Goal: Transaction & Acquisition: Purchase product/service

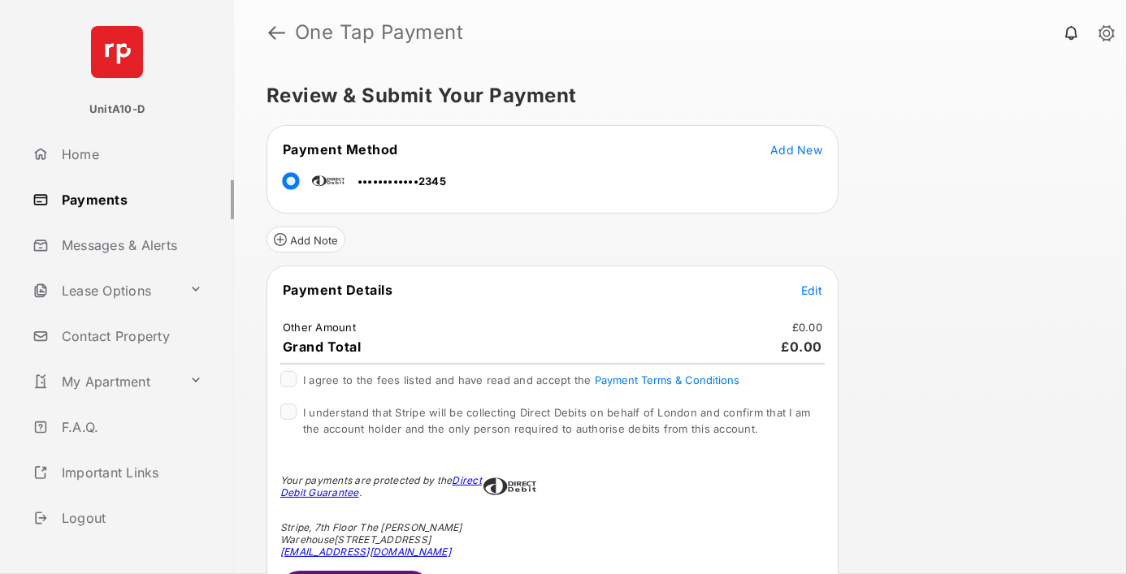
click at [812, 288] on span "Edit" at bounding box center [811, 291] width 21 height 14
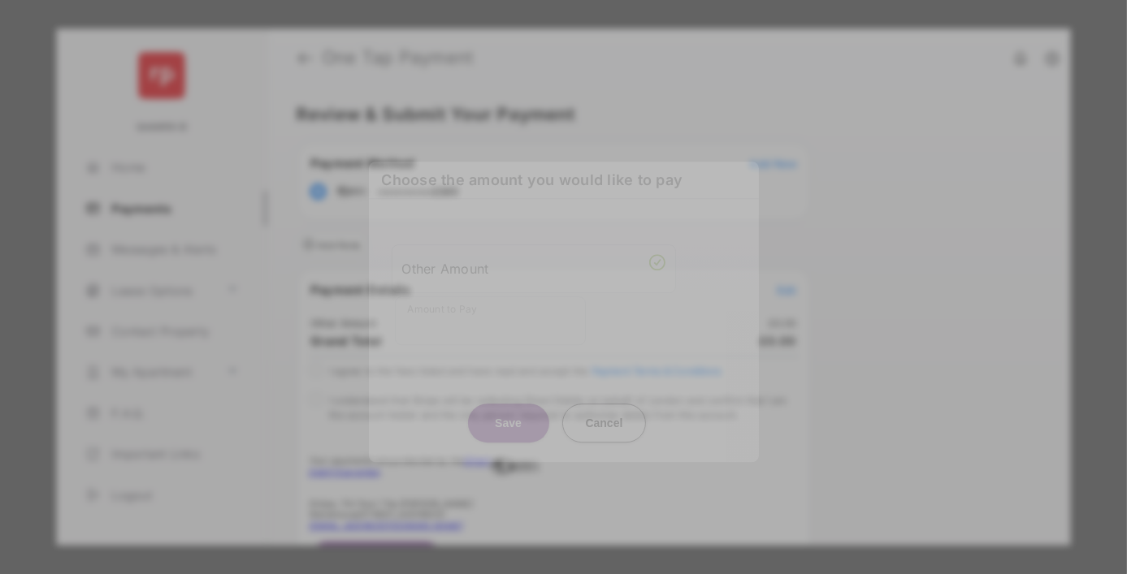
click at [533, 262] on div "Other Amount" at bounding box center [533, 269] width 263 height 28
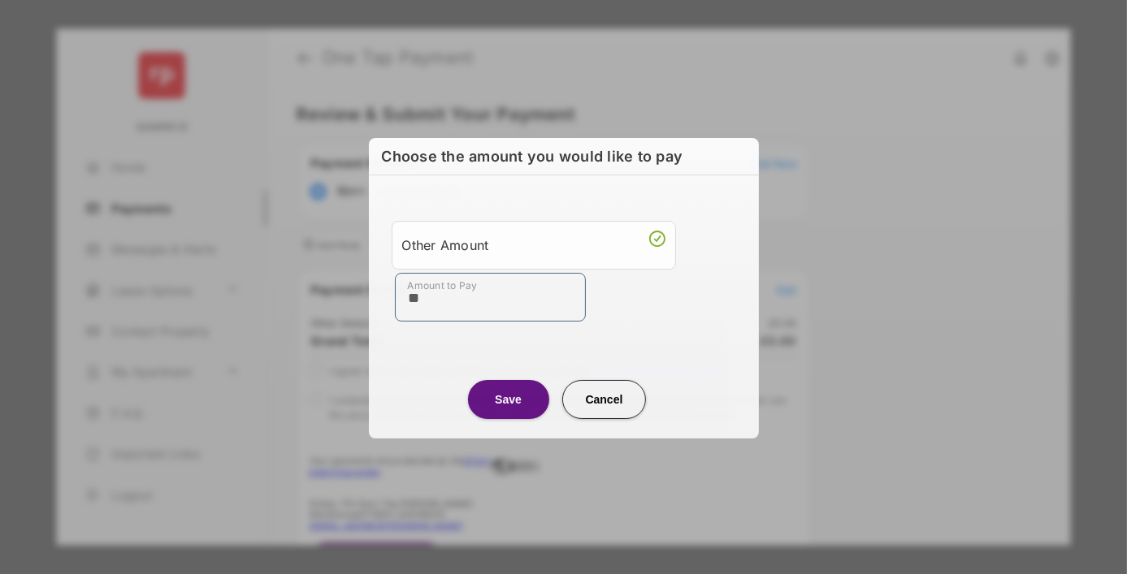
type input "**"
click at [508, 399] on button "Save" at bounding box center [508, 399] width 81 height 39
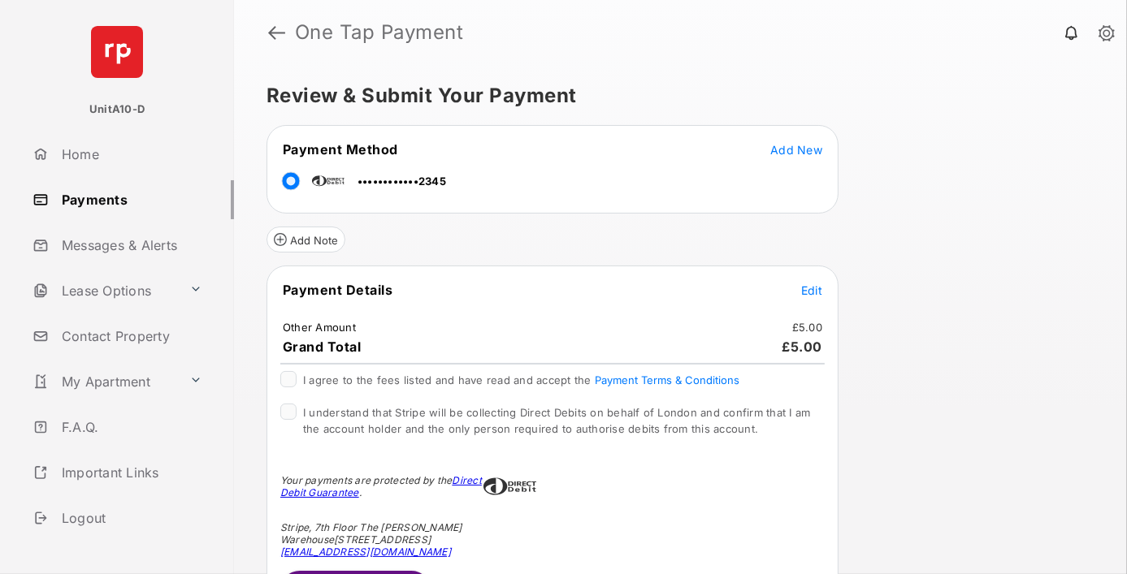
click at [812, 288] on span "Edit" at bounding box center [811, 291] width 21 height 14
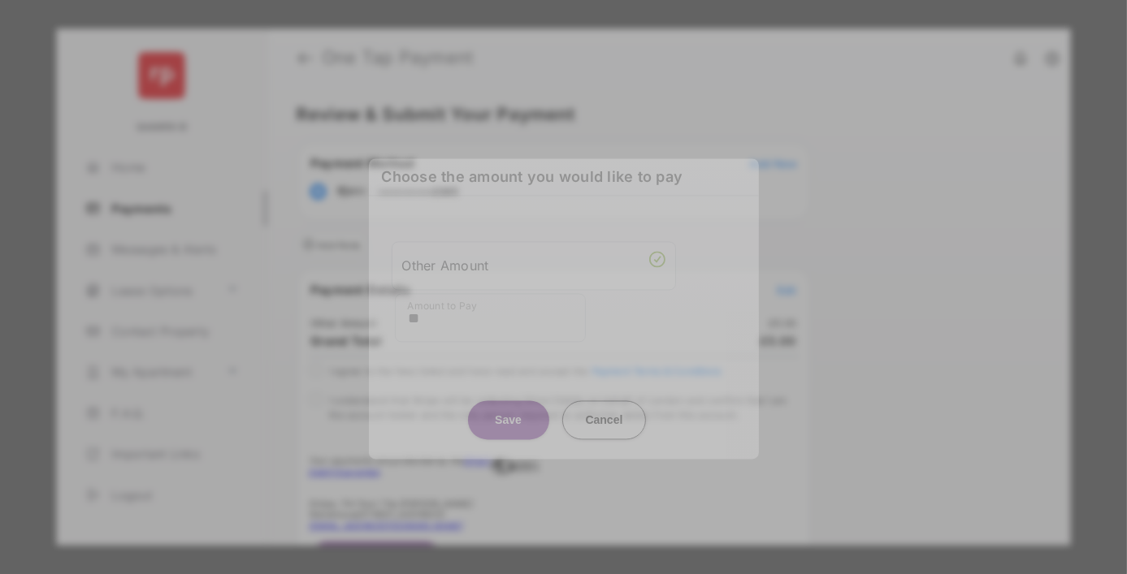
click at [508, 405] on button "Save" at bounding box center [508, 420] width 81 height 39
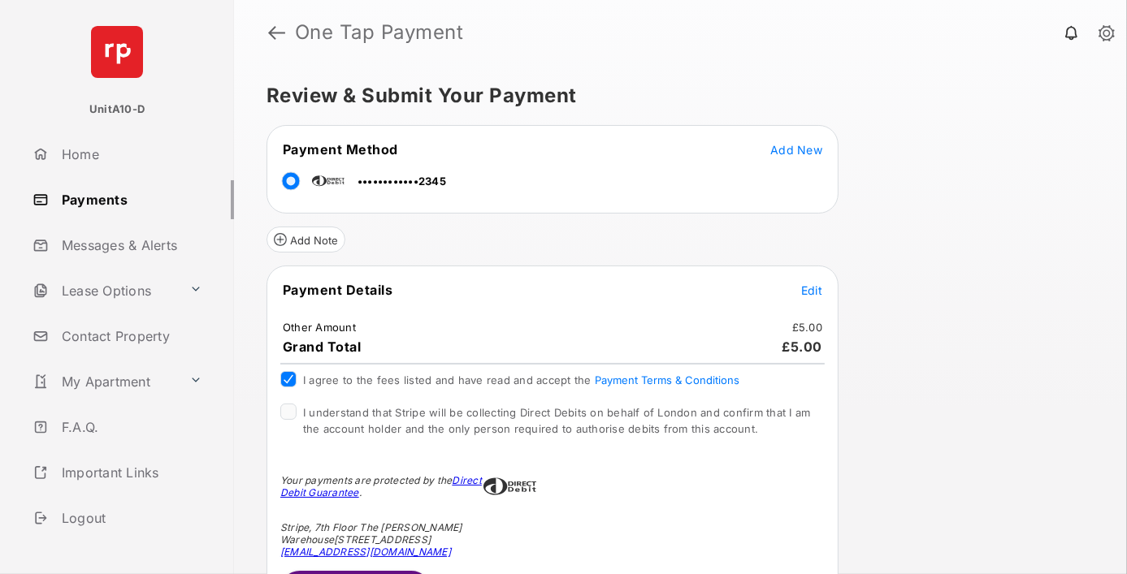
click at [280, 416] on div "I understand that Stripe will be collecting Direct Debits on behalf of London a…" at bounding box center [552, 422] width 544 height 36
click at [291, 406] on div "I understand that Stripe will be collecting Direct Debits on behalf of London a…" at bounding box center [552, 422] width 544 height 36
click at [473, 392] on div "I agree to the fees listed and have read and accept the Payment Terms & Conditi…" at bounding box center [553, 387] width 564 height 32
drag, startPoint x: 473, startPoint y: 392, endPoint x: 316, endPoint y: 375, distance: 157.7
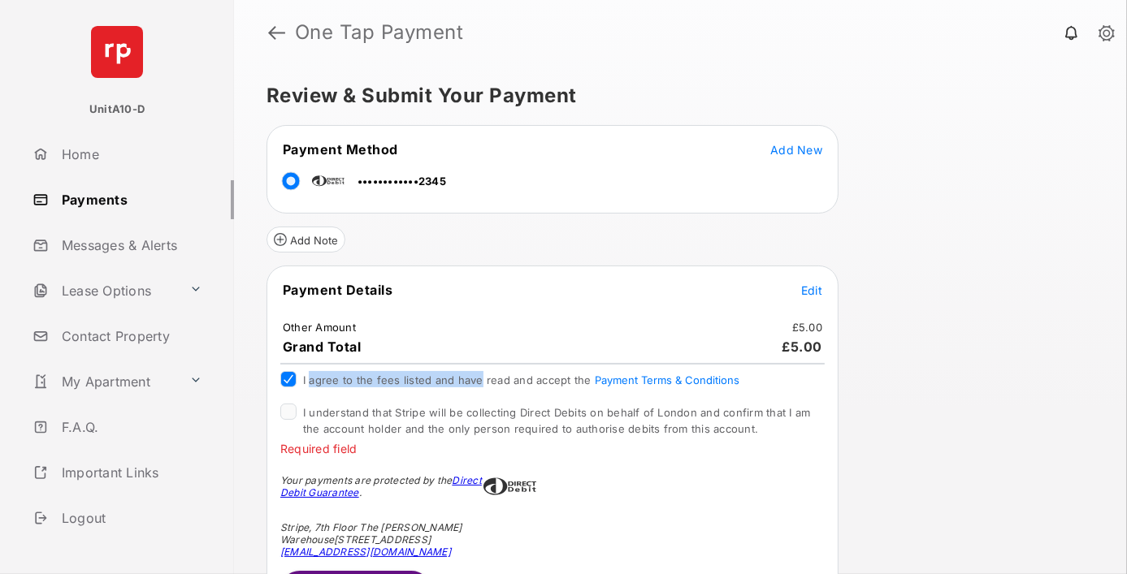
click at [316, 375] on div "I agree to the fees listed and have read and accept the Payment Terms & Conditi…" at bounding box center [553, 387] width 564 height 32
click at [316, 375] on span "I agree to the fees listed and have read and accept the Payment Terms & Conditi…" at bounding box center [521, 380] width 436 height 13
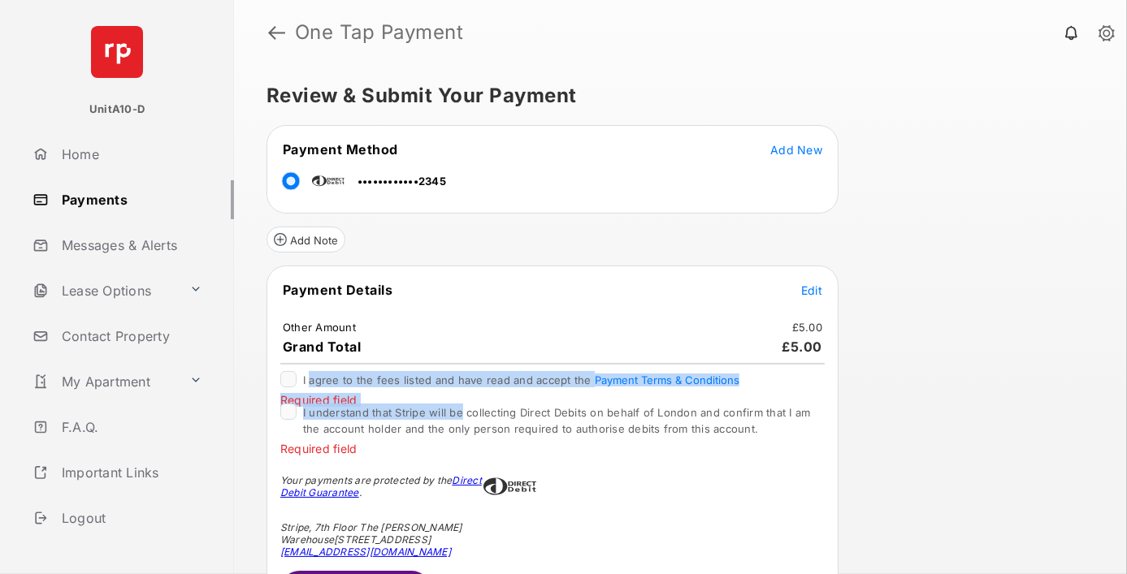
drag, startPoint x: 316, startPoint y: 375, endPoint x: 490, endPoint y: 413, distance: 177.8
click at [490, 413] on div "Payment Details Edit Other Amount £5.00 Grand Total £5.00 I agree to the fees l…" at bounding box center [552, 445] width 572 height 358
click at [490, 413] on span "I understand that Stripe will be collecting Direct Debits on behalf of London a…" at bounding box center [557, 420] width 508 height 29
drag, startPoint x: 490, startPoint y: 413, endPoint x: 335, endPoint y: 373, distance: 160.2
click at [335, 373] on div "Payment Details Edit Other Amount £5.00 Grand Total £5.00 I agree to the fees l…" at bounding box center [552, 445] width 572 height 358
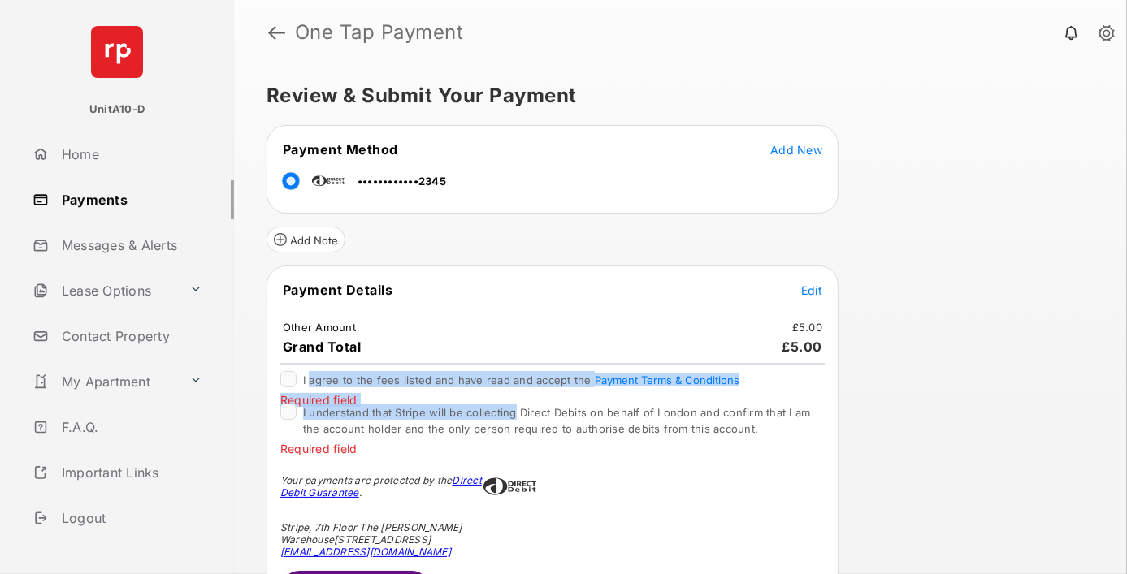
click at [335, 374] on span "I agree to the fees listed and have read and accept the Payment Terms & Conditi…" at bounding box center [521, 380] width 436 height 13
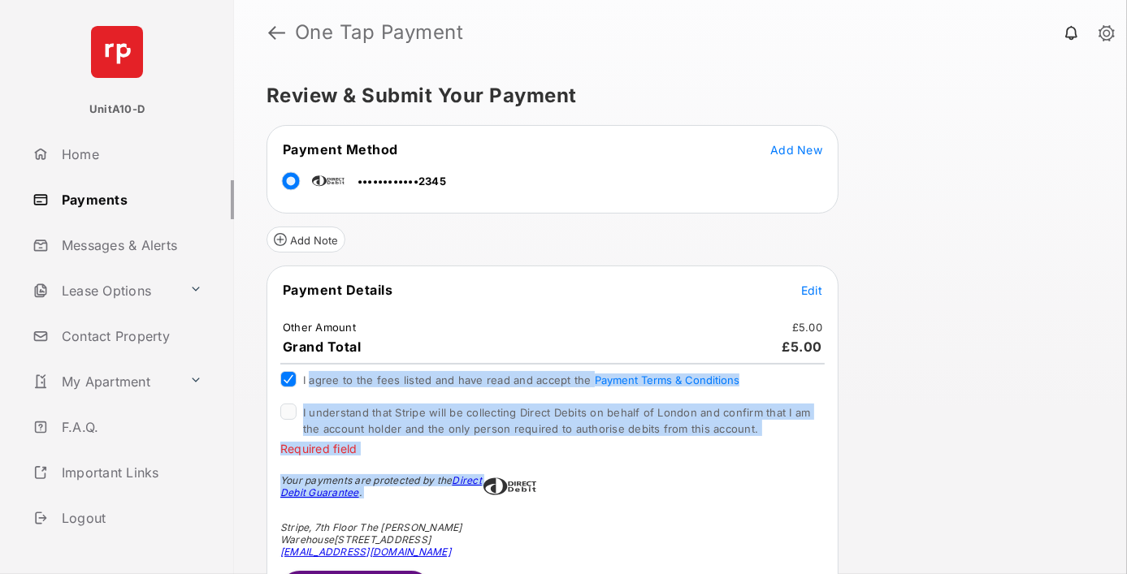
drag, startPoint x: 335, startPoint y: 373, endPoint x: 468, endPoint y: 435, distance: 147.2
click at [468, 435] on div "Payment Details Edit Other Amount £5.00 Grand Total £5.00 I agree to the fees l…" at bounding box center [552, 445] width 572 height 358
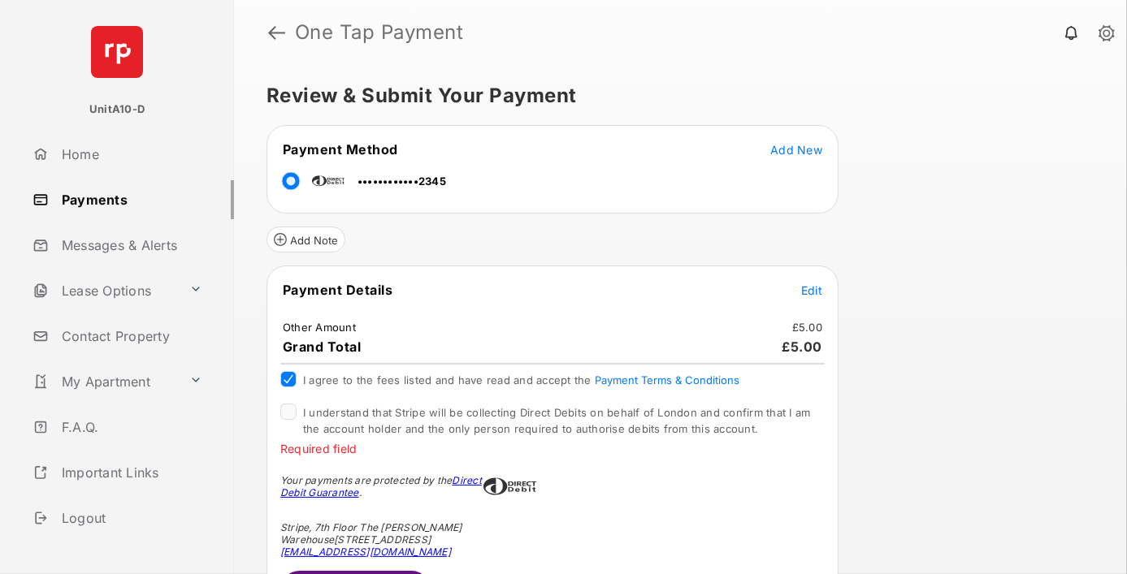
scroll to position [45, 0]
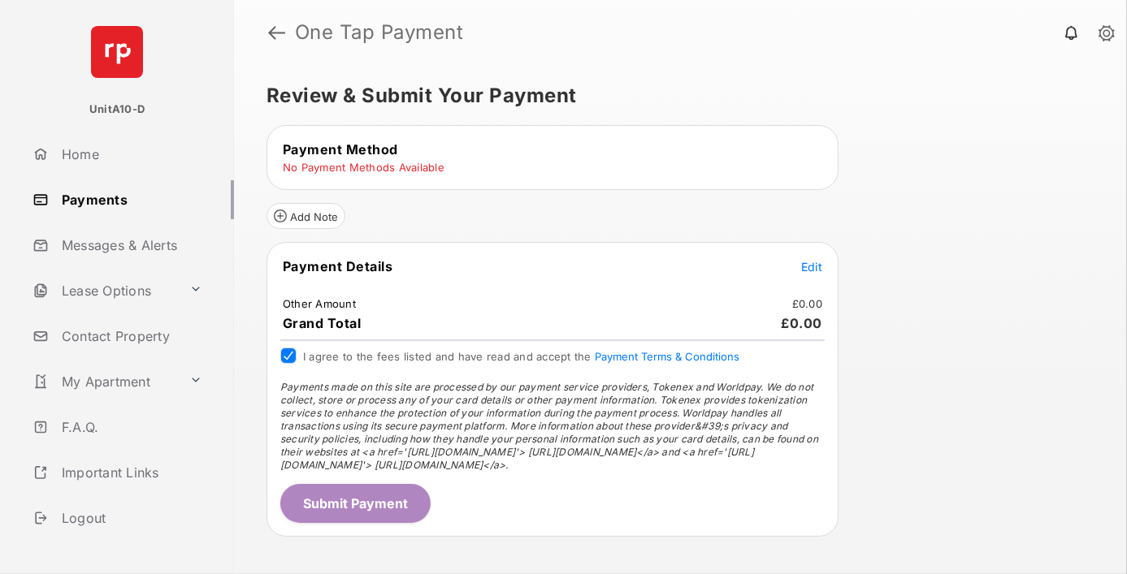
click at [810, 256] on table "Payment Details Edit Other Amount £0.00 Grand Total £0.00" at bounding box center [552, 295] width 570 height 78
click at [811, 266] on span "Edit" at bounding box center [811, 269] width 21 height 14
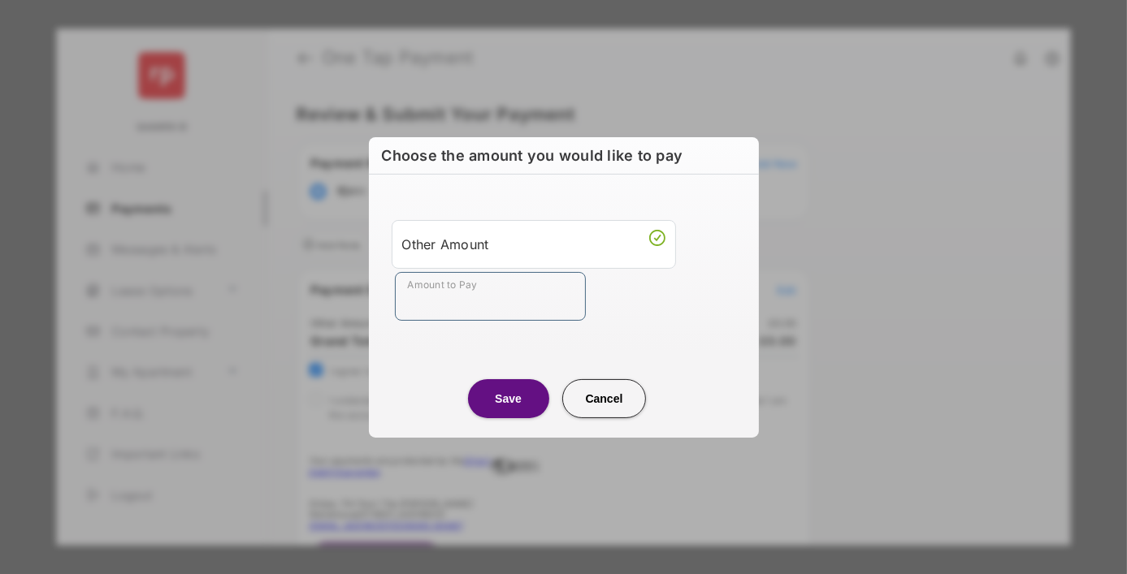
click at [457, 287] on input "Amount to Pay" at bounding box center [490, 296] width 191 height 49
type input "**"
click at [492, 405] on button "Save" at bounding box center [508, 398] width 81 height 39
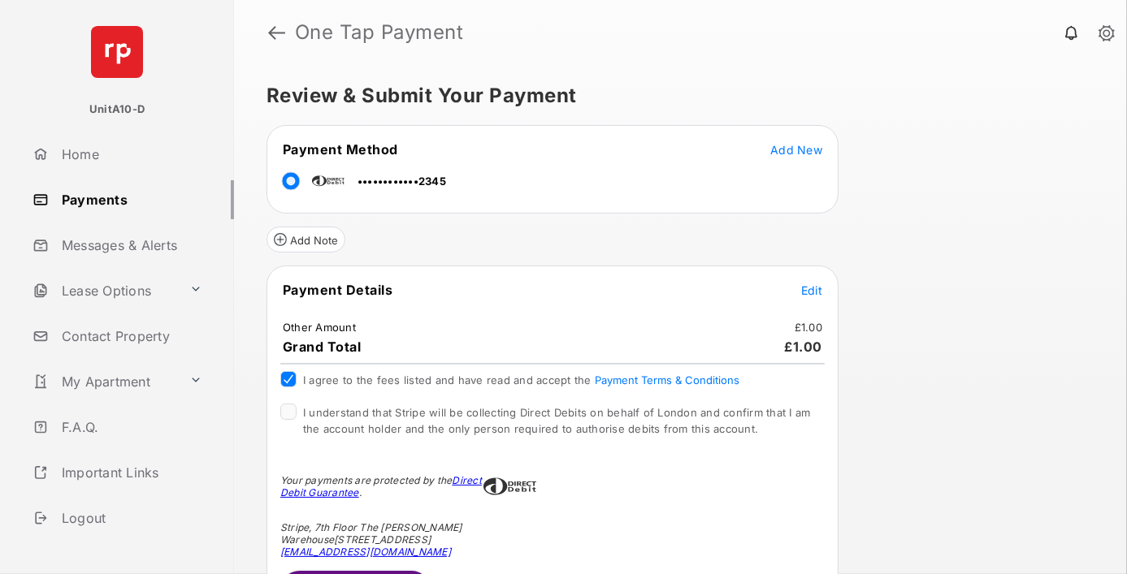
scroll to position [45, 0]
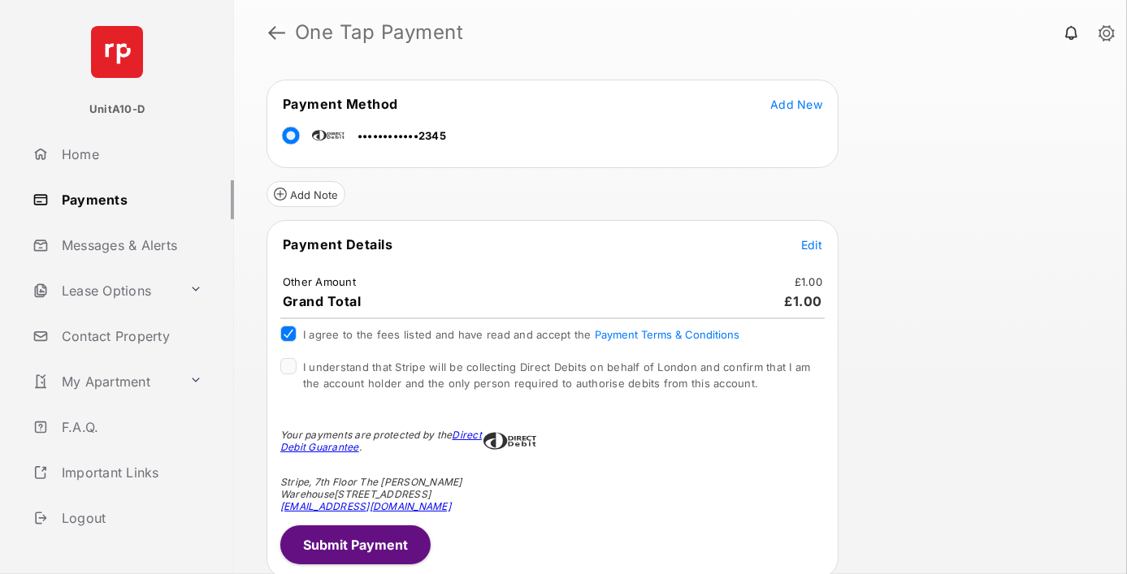
click at [340, 544] on button "Submit Payment" at bounding box center [355, 545] width 150 height 39
click at [377, 529] on div "Payment Details Edit Other Amount £1.00 Grand Total £1.00 I agree to the fees l…" at bounding box center [552, 399] width 572 height 358
click at [377, 529] on button "Submit Payment" at bounding box center [355, 545] width 150 height 39
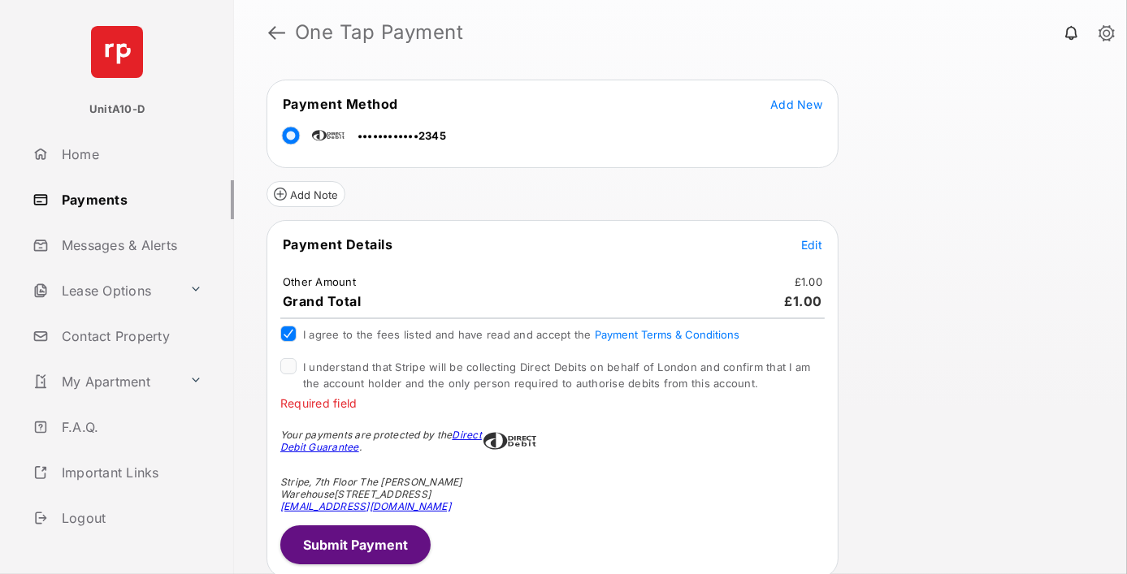
click at [502, 370] on label "I understand that Stripe will be collecting Direct Debits on behalf of London a…" at bounding box center [564, 374] width 522 height 32
drag, startPoint x: 502, startPoint y: 370, endPoint x: 756, endPoint y: 392, distance: 254.5
click at [756, 392] on div "Payment Details Edit Other Amount £1.00 Grand Total £1.00 I agree to the fees l…" at bounding box center [552, 399] width 572 height 358
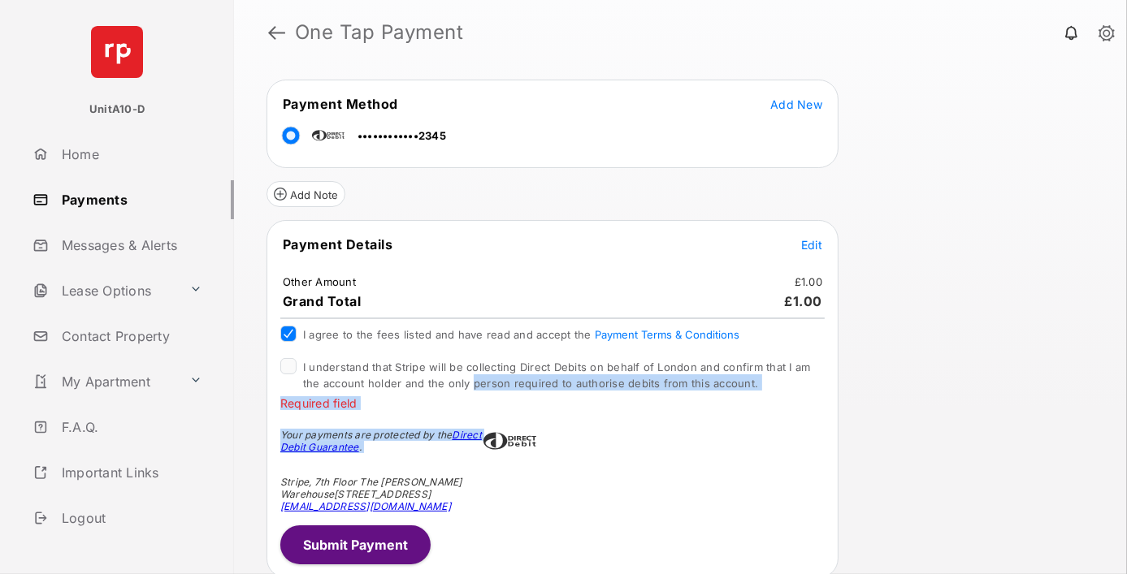
click at [756, 392] on div "Payment Details Edit Other Amount £1.00 Grand Total £1.00 I agree to the fees l…" at bounding box center [552, 399] width 572 height 358
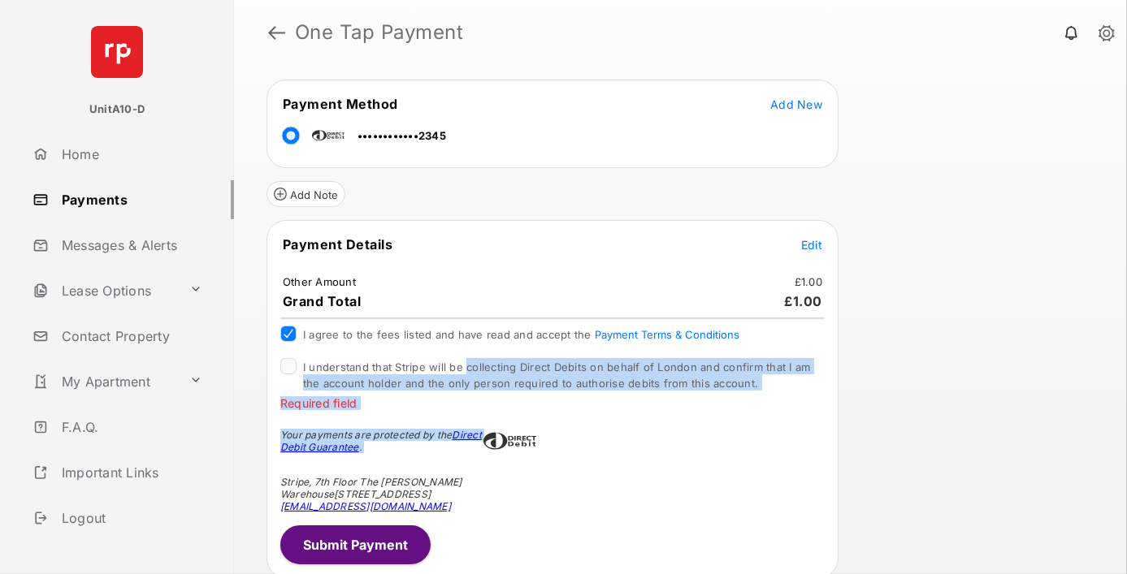
drag, startPoint x: 756, startPoint y: 392, endPoint x: 471, endPoint y: 359, distance: 286.3
click at [471, 359] on div "Payment Details Edit Other Amount £1.00 Grand Total £1.00 I agree to the fees l…" at bounding box center [552, 399] width 572 height 358
click at [471, 361] on span "I understand that Stripe will be collecting Direct Debits on behalf of London a…" at bounding box center [557, 375] width 508 height 29
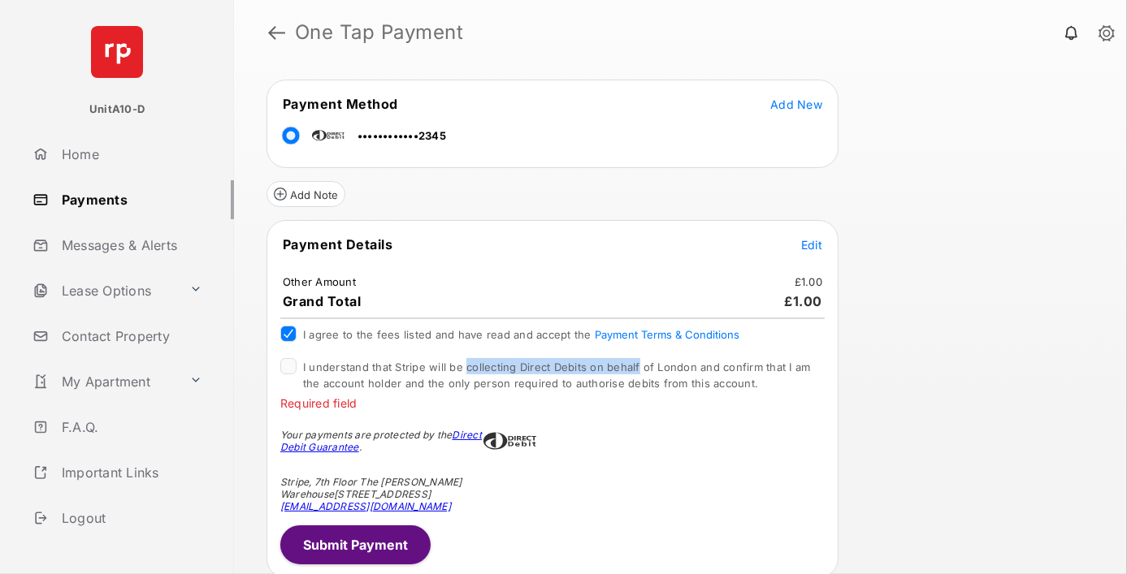
drag, startPoint x: 471, startPoint y: 359, endPoint x: 673, endPoint y: 366, distance: 201.6
click at [673, 366] on span "I understand that Stripe will be collecting Direct Debits on behalf of London a…" at bounding box center [557, 375] width 508 height 29
click at [689, 245] on tr "Payment Details Edit" at bounding box center [552, 254] width 567 height 37
